Goal: Communication & Community: Answer question/provide support

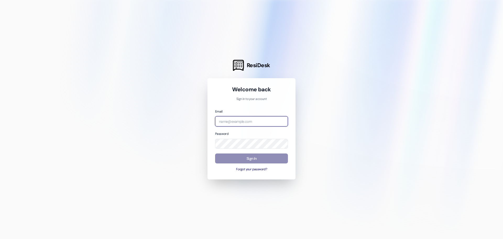
type input "[EMAIL_ADDRESS][DOMAIN_NAME]"
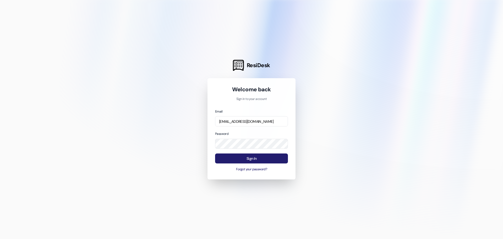
click at [266, 159] on button "Sign In" at bounding box center [251, 158] width 73 height 10
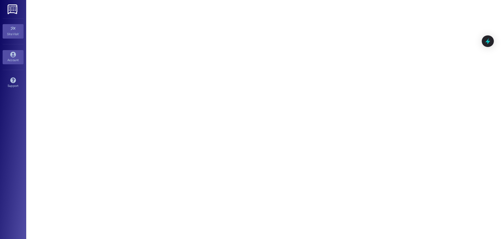
click at [13, 55] on icon at bounding box center [13, 55] width 6 height 6
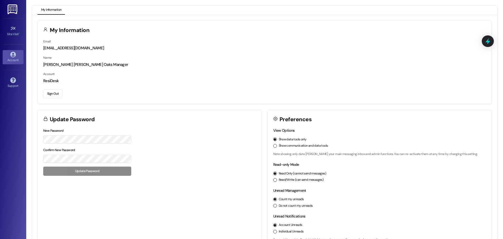
click at [16, 7] on img at bounding box center [13, 9] width 11 height 10
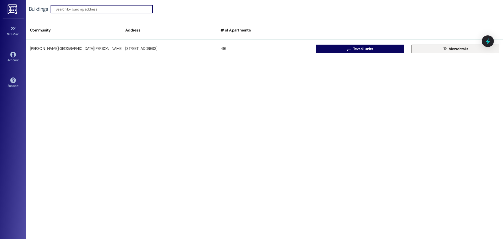
click at [455, 46] on span "View details" at bounding box center [458, 49] width 19 height 6
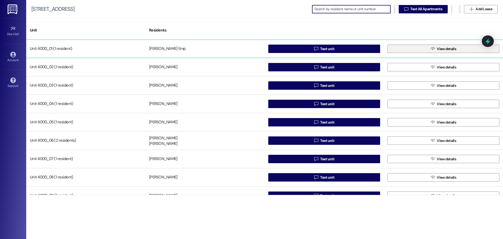
click at [447, 52] on span " View details" at bounding box center [444, 49] width 28 height 8
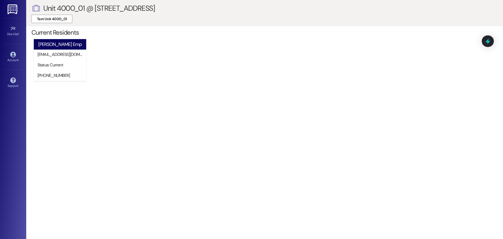
click at [12, 12] on img at bounding box center [13, 9] width 11 height 10
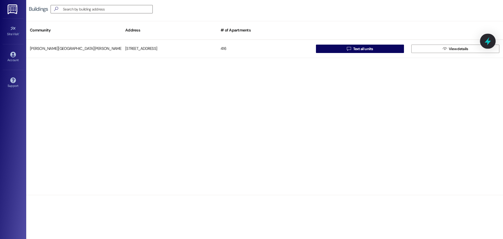
click at [486, 42] on icon at bounding box center [488, 41] width 6 height 8
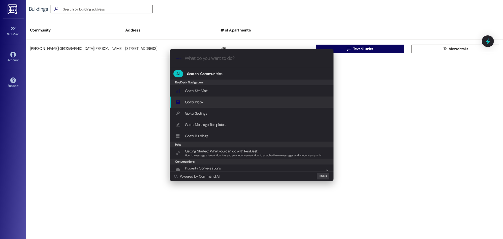
click at [199, 100] on span "Go to: Inbox" at bounding box center [194, 102] width 18 height 5
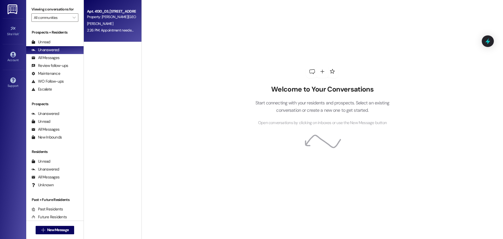
click at [109, 22] on div "[PERSON_NAME]" at bounding box center [112, 23] width 50 height 7
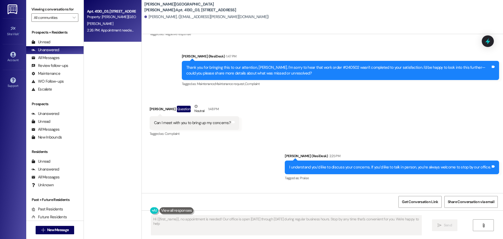
type textarea "Hi {{first_name}}, no appointment is needed! Our office is open [DATE] through …"
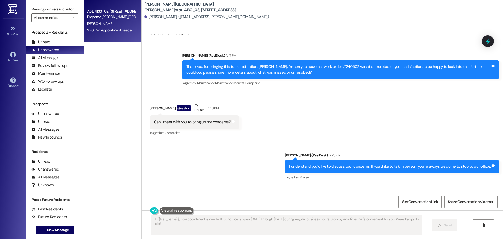
scroll to position [443, 0]
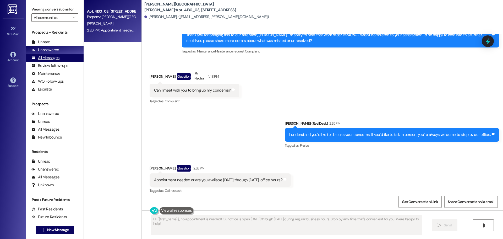
click at [38, 56] on div "All Messages" at bounding box center [45, 58] width 28 height 6
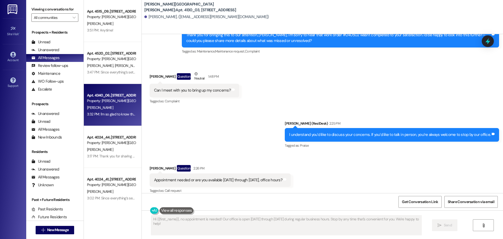
click at [109, 93] on div "Apt. 4340_06, [STREET_ADDRESS]" at bounding box center [111, 96] width 48 height 6
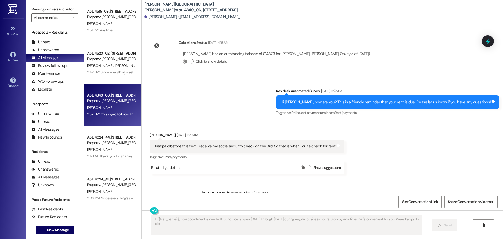
type textarea "Hi {{first_name}}, no appointment is needed! Our office is open [DATE] through …"
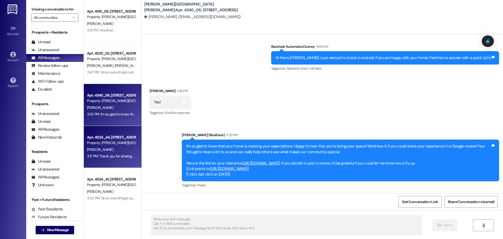
click at [115, 159] on div "3:17 PM: Thank you for sharing this, and I’m glad to hear you’re enjoying [PERS…" at bounding box center [112, 156] width 50 height 7
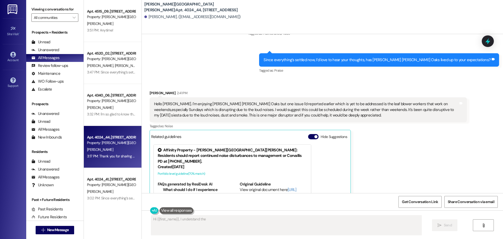
scroll to position [540, 0]
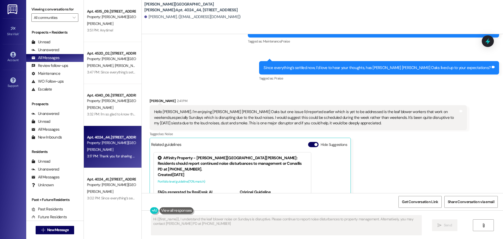
type textarea "Hi {{first_name}}, I understand the leaf blower noise on Sundays is disruptive.…"
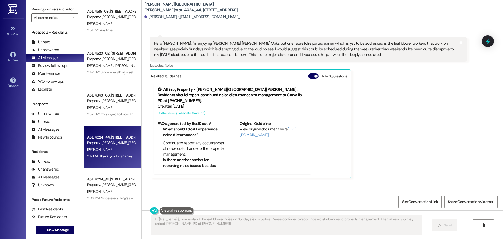
scroll to position [642, 0]
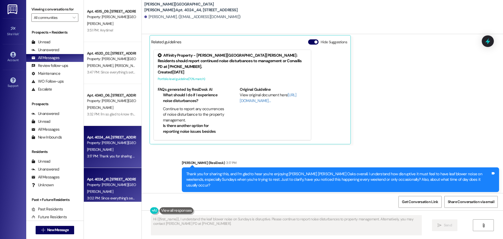
click at [107, 181] on div "Apt. 4024_41, [STREET_ADDRESS]" at bounding box center [111, 179] width 48 height 6
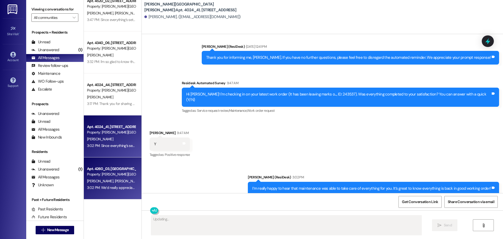
scroll to position [183, 0]
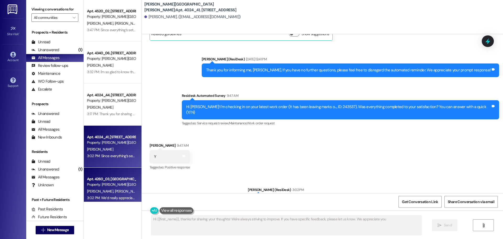
type textarea "Hi {{first_name}}, thanks for sharing your thoughts! We're always striving to i…"
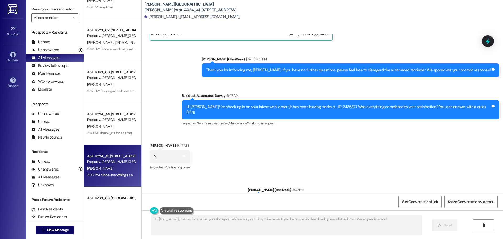
scroll to position [52, 0]
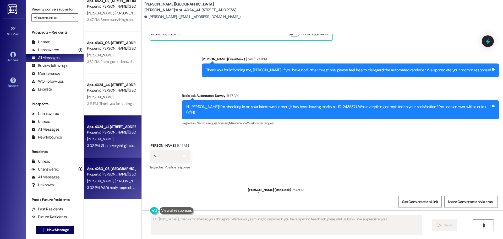
click at [94, 177] on div "Property: [PERSON_NAME][GEOGRAPHIC_DATA][PERSON_NAME]" at bounding box center [111, 174] width 48 height 6
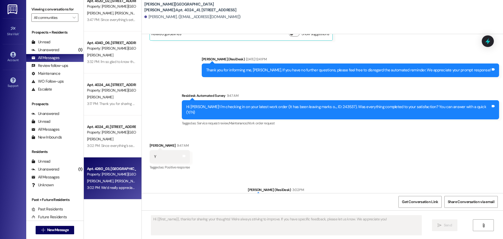
type textarea "Fetching suggested responses. Please feel free to read through the conversation…"
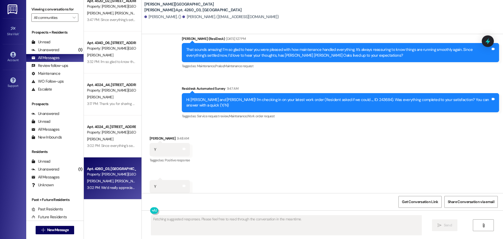
scroll to position [3648, 0]
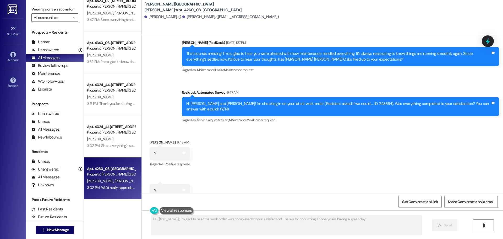
type textarea "Hi {{first_name}}, I'm glad to hear the work order was completed to your satisf…"
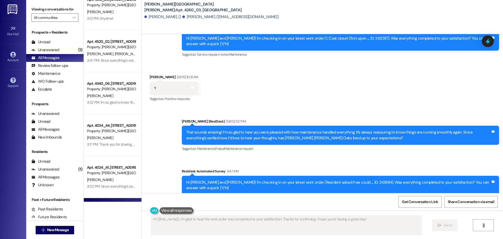
scroll to position [0, 0]
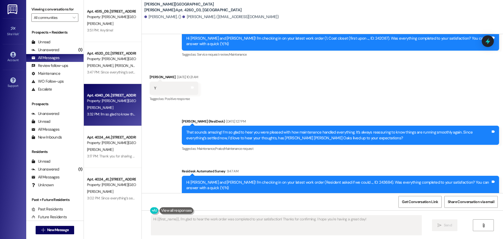
click at [113, 113] on div "3:32 PM: I'm so glad to know that your home is meeting your expectations. Happy…" at bounding box center [407, 114] width 641 height 5
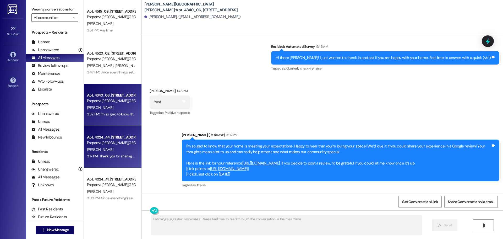
scroll to position [135, 0]
click at [113, 134] on div "Apt. 4024_44, [STREET_ADDRESS]" at bounding box center [111, 137] width 48 height 6
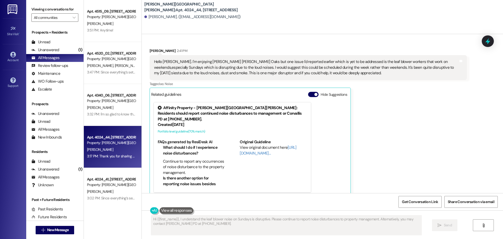
scroll to position [592, 0]
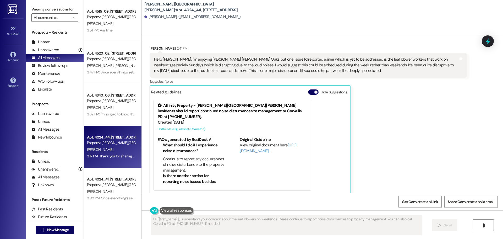
type textarea "Hi {{first_name}}, I understand your concern about the leaf blowers on weekends…"
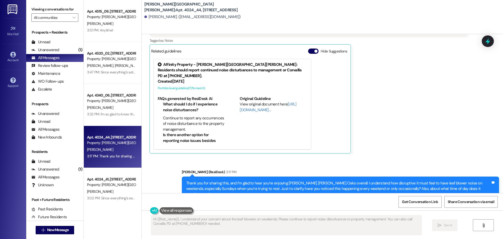
scroll to position [642, 0]
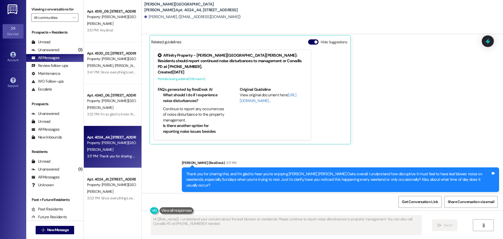
click at [8, 26] on link "Site Visit •" at bounding box center [13, 31] width 21 height 14
